Goal: Navigation & Orientation: Find specific page/section

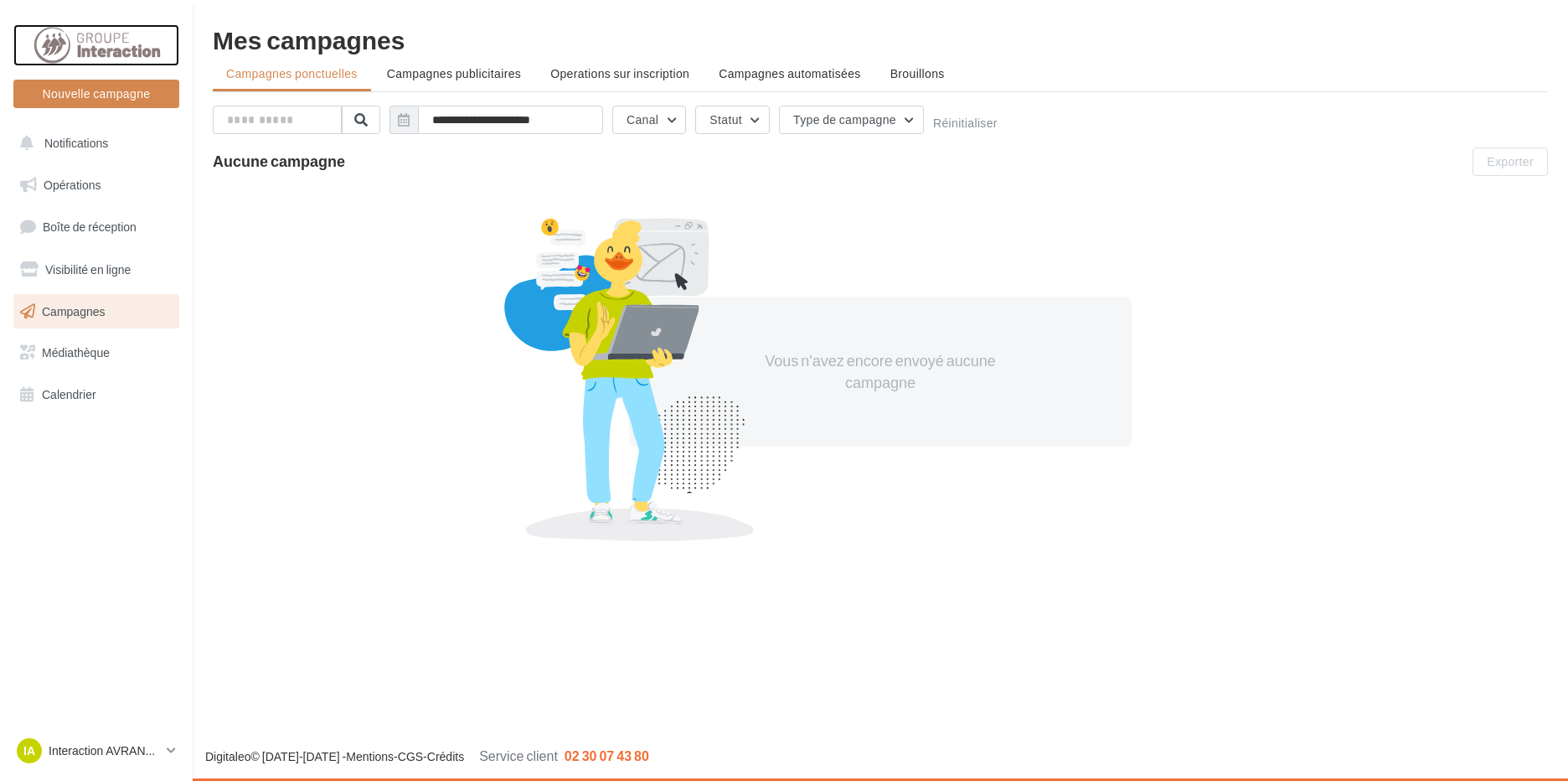
click at [91, 44] on div at bounding box center [97, 45] width 134 height 42
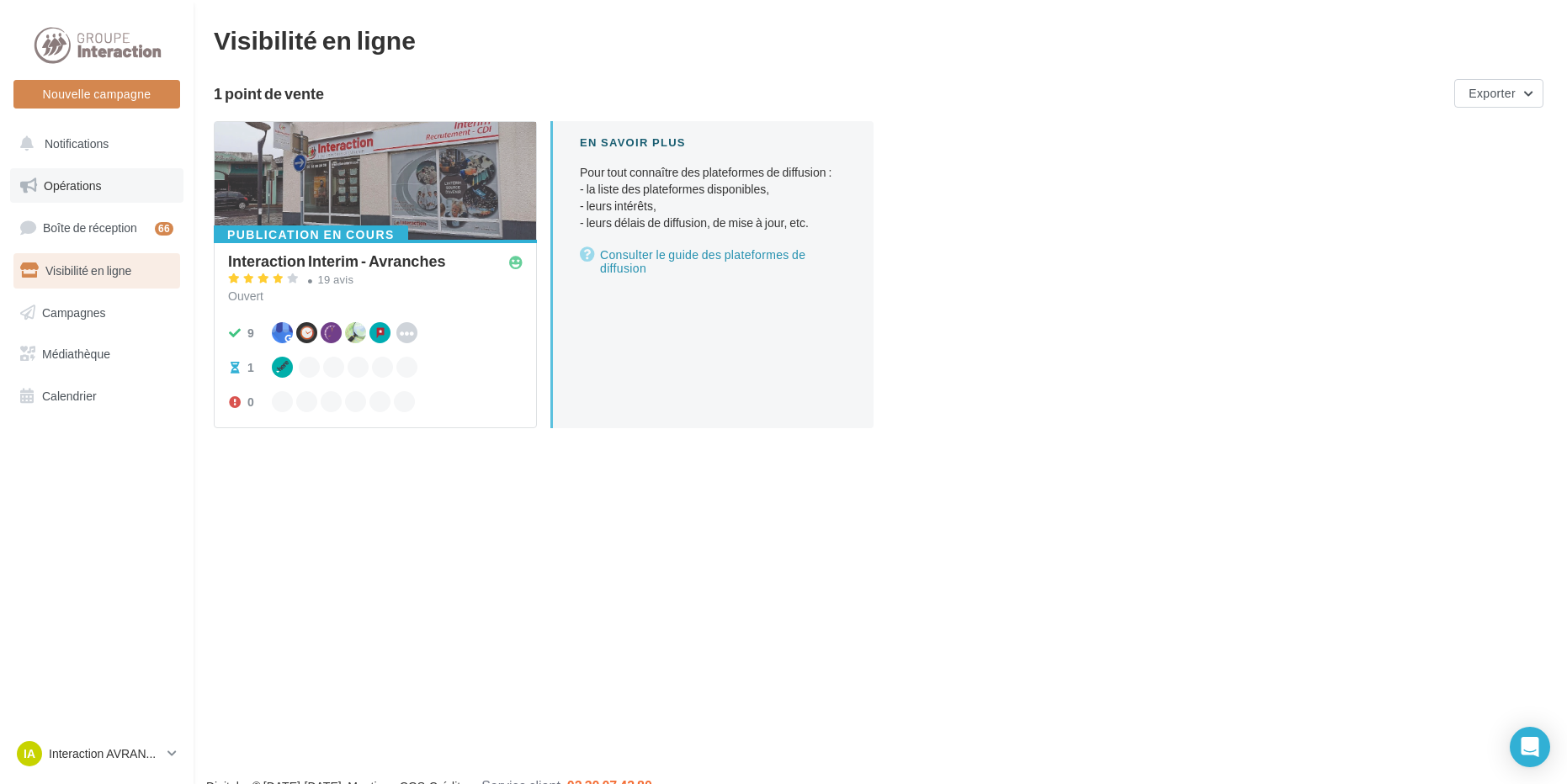
click at [116, 176] on link "Opérations" at bounding box center [96, 185] width 173 height 35
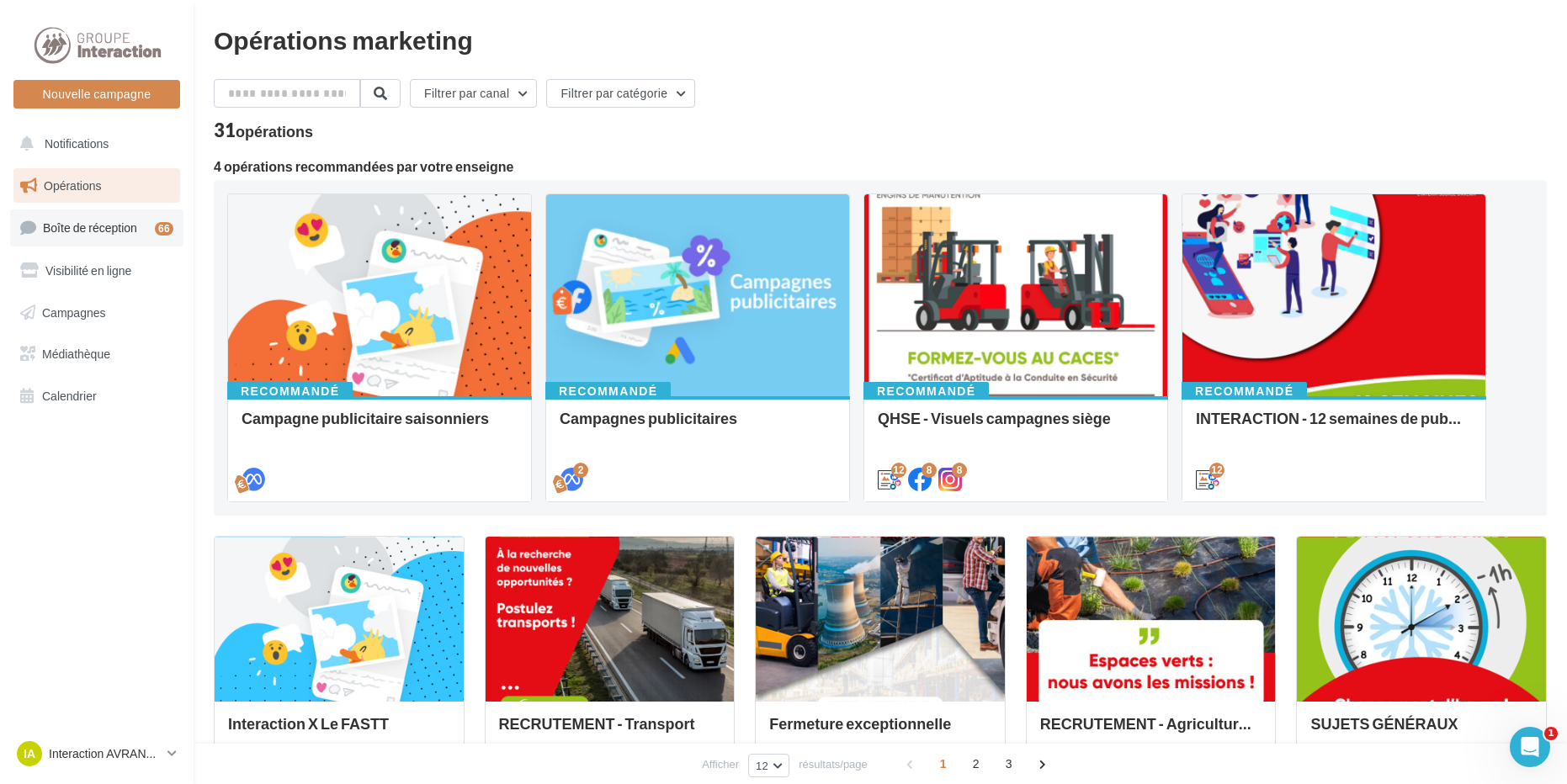
click at [109, 216] on link "Boîte de réception 66" at bounding box center [96, 228] width 173 height 36
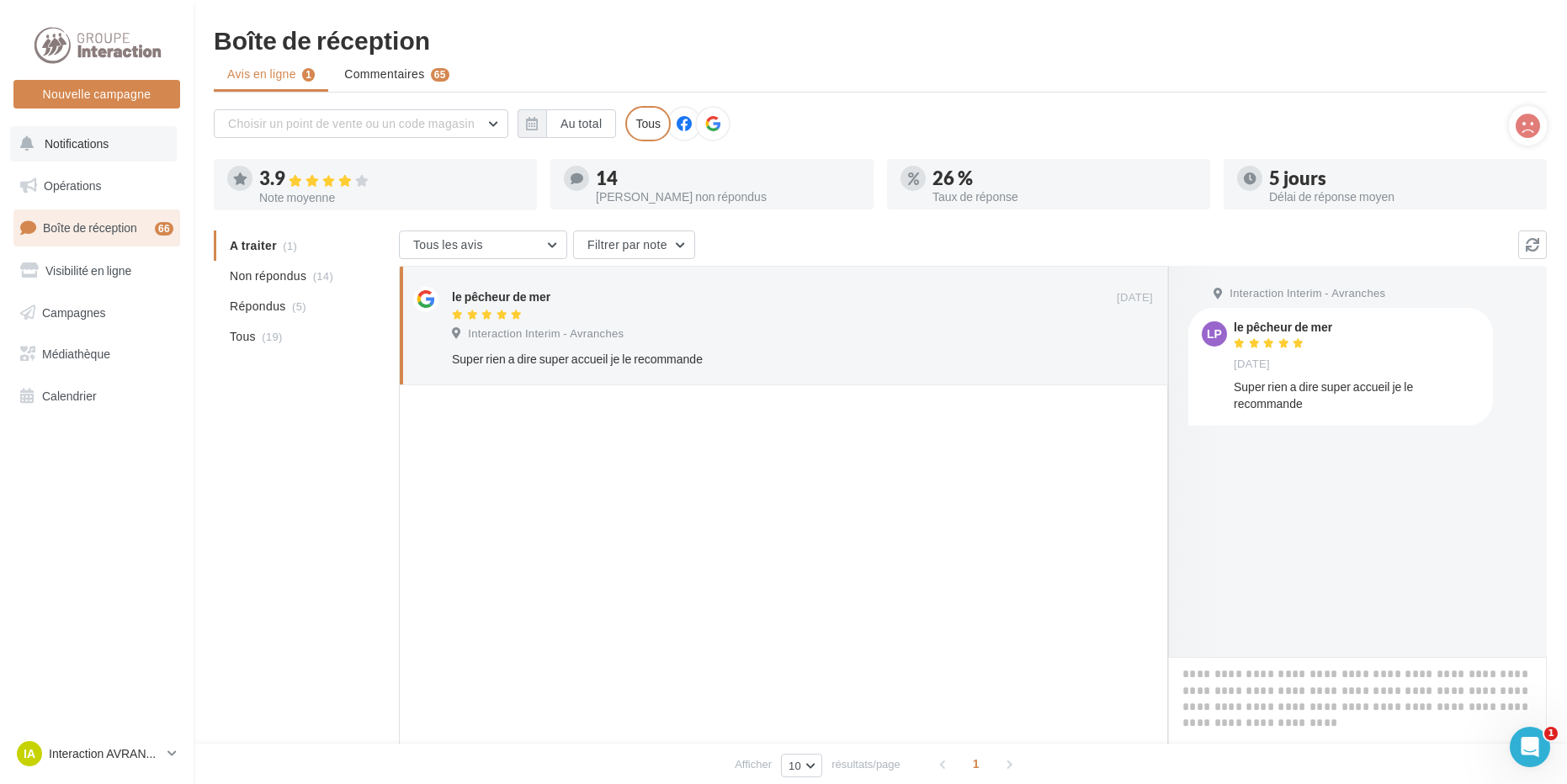
click at [99, 150] on span "Notifications" at bounding box center [76, 143] width 64 height 14
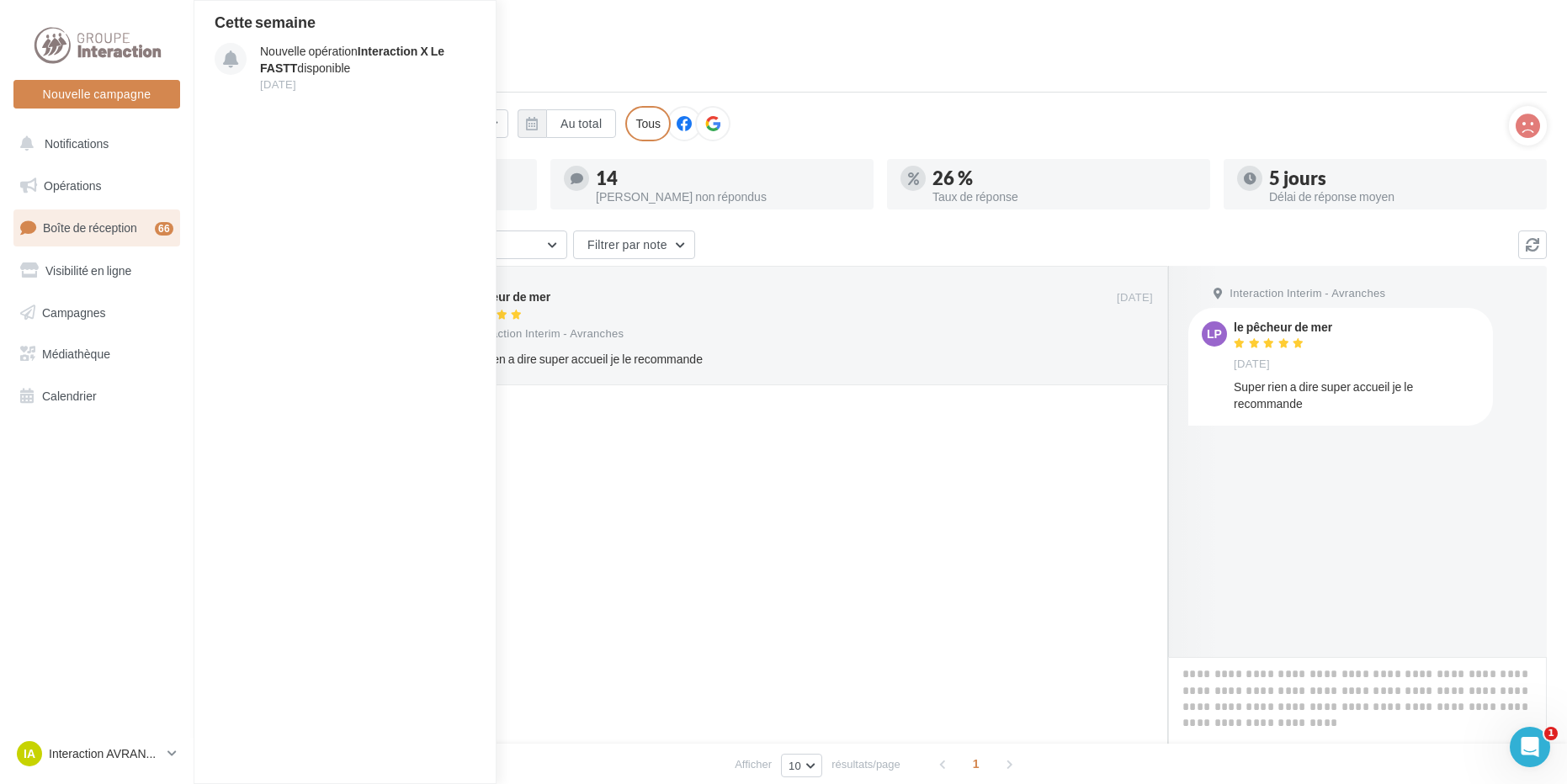
click at [824, 726] on div at bounding box center [784, 596] width 769 height 421
